Goal: Find contact information: Find contact information

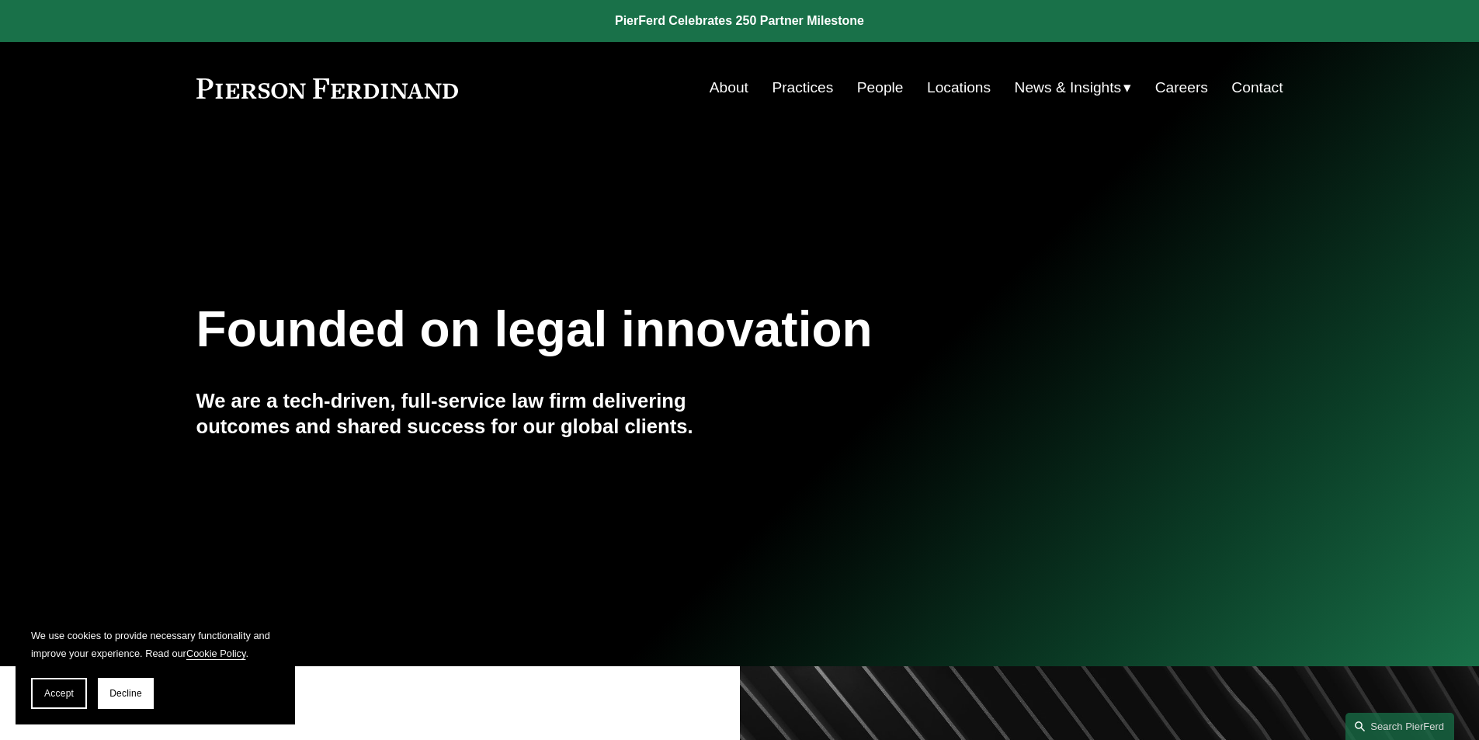
click at [941, 82] on link "Locations" at bounding box center [959, 88] width 64 height 30
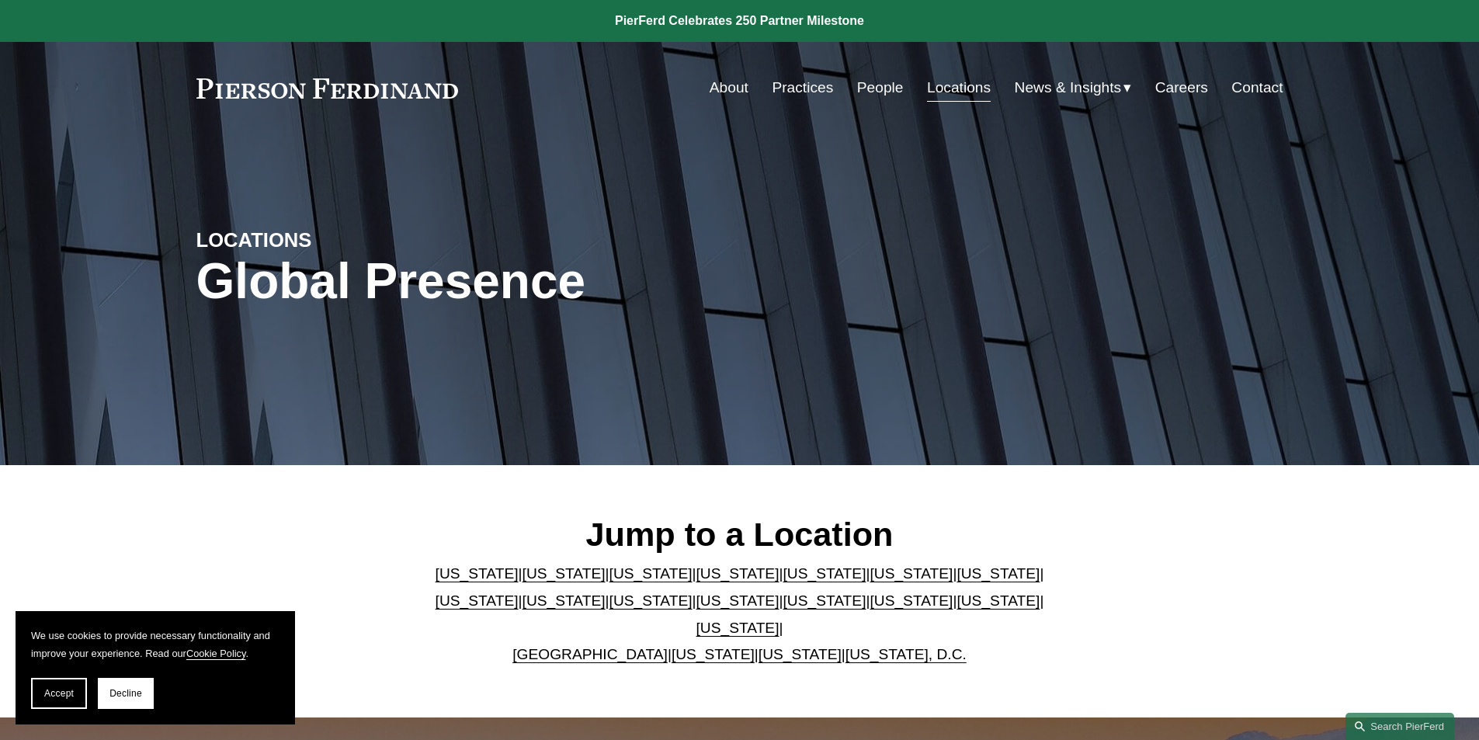
click at [957, 609] on link "[US_STATE]" at bounding box center [998, 600] width 83 height 16
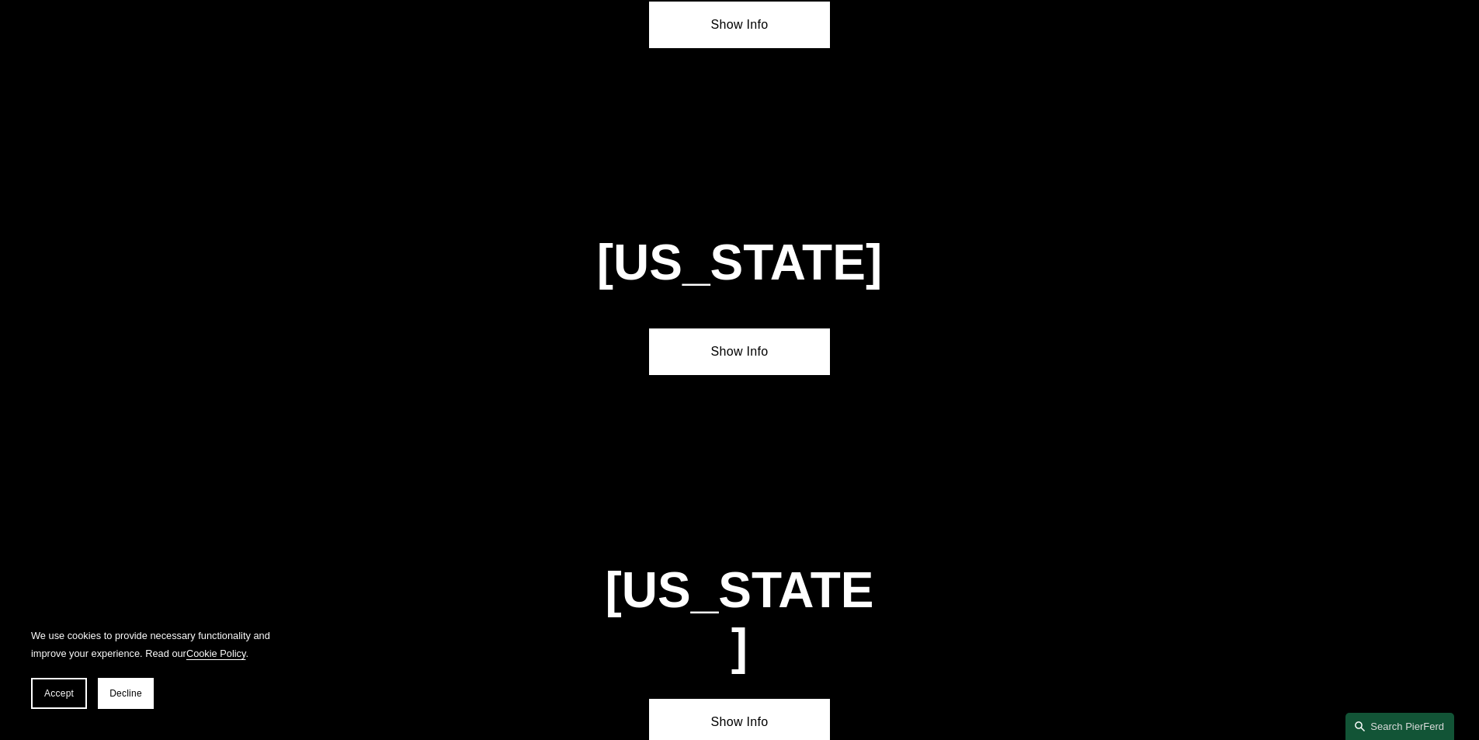
scroll to position [4963, 0]
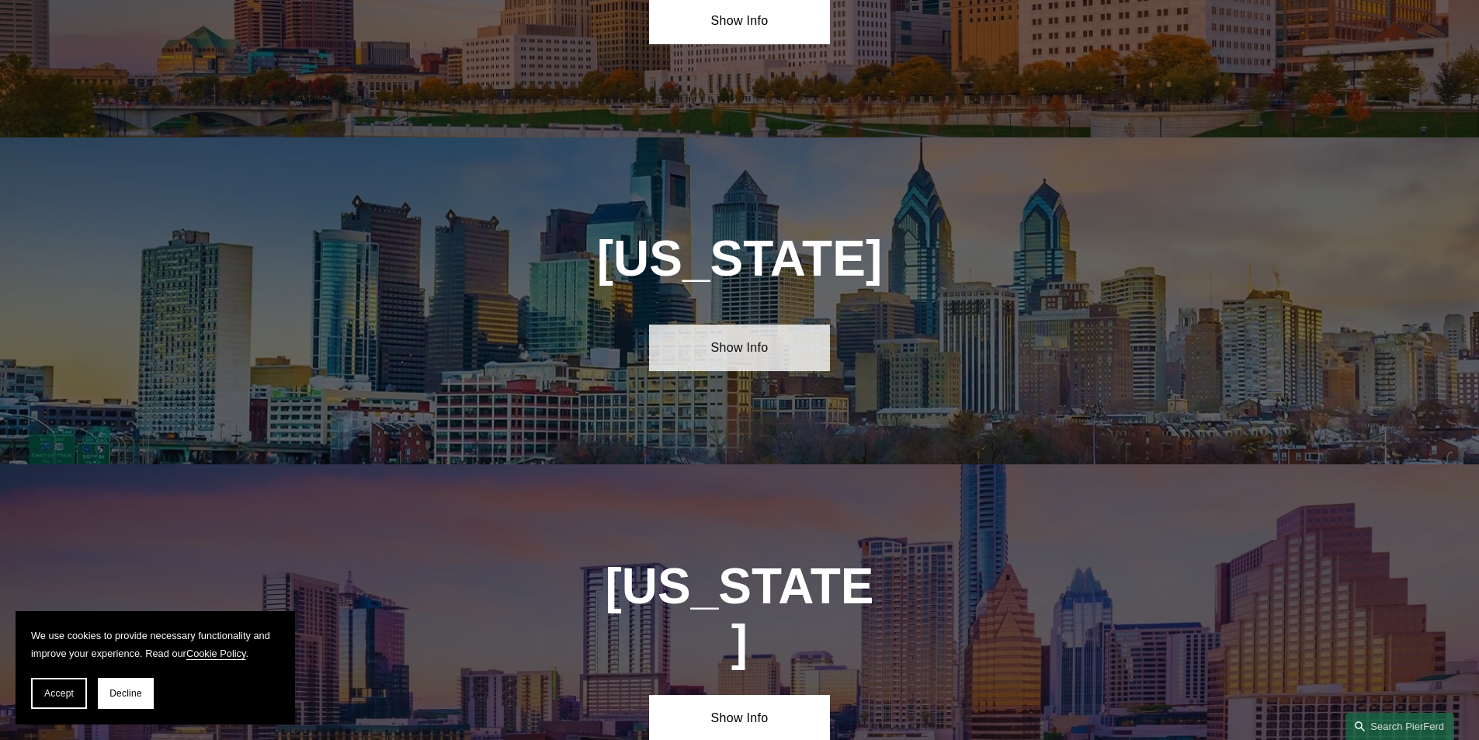
click at [732, 325] on link "Show Info" at bounding box center [739, 348] width 181 height 47
